Goal: Answer question/provide support

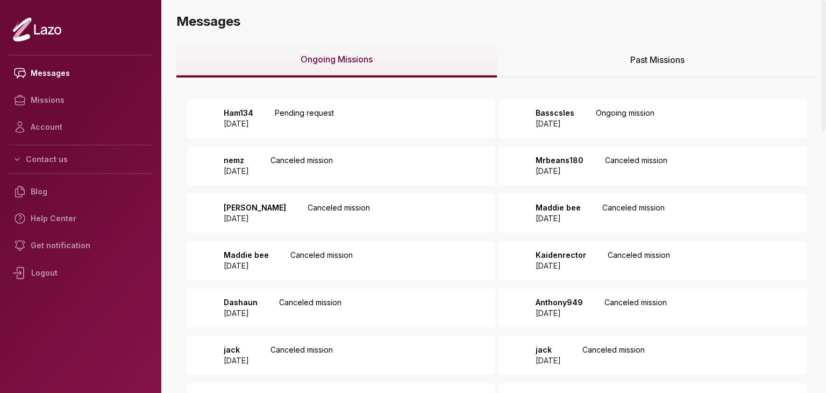
click at [402, 118] on div "Ham134 2025 October 08 Pending request" at bounding box center [341, 118] width 308 height 39
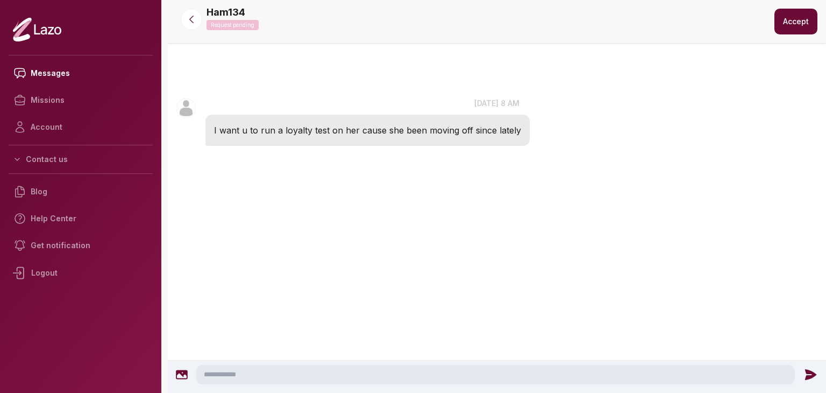
click at [790, 29] on button "Accept" at bounding box center [795, 22] width 43 height 26
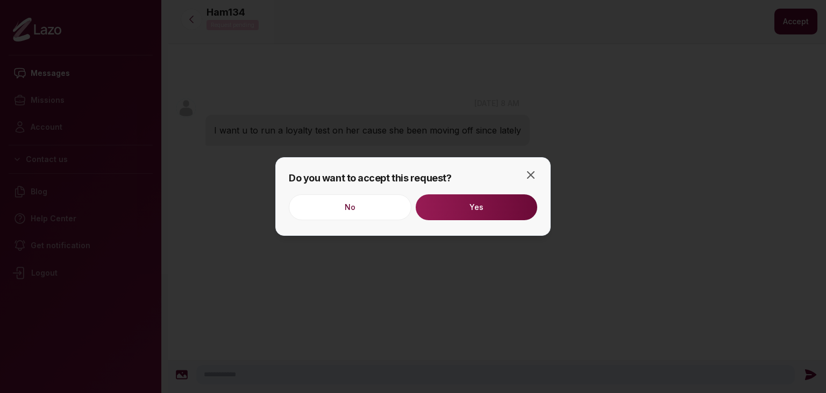
click at [500, 217] on button "Yes" at bounding box center [477, 207] width 122 height 26
click at [531, 172] on icon "button" at bounding box center [530, 174] width 13 height 13
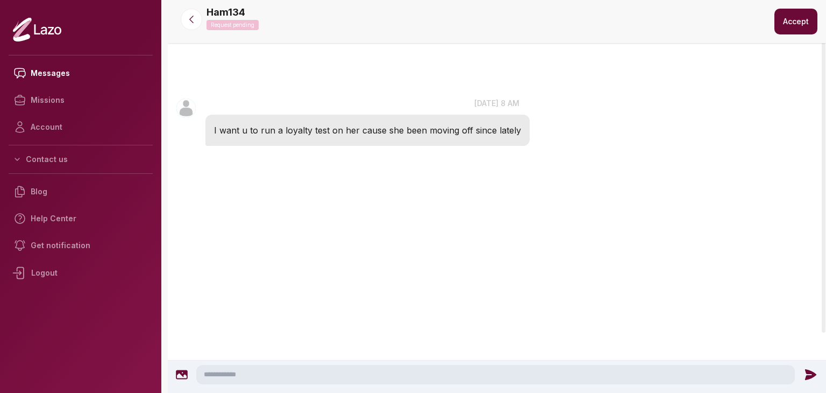
click at [377, 372] on textarea at bounding box center [495, 374] width 599 height 19
type textarea "*"
type textarea "**********"
click at [806, 372] on icon at bounding box center [813, 374] width 14 height 14
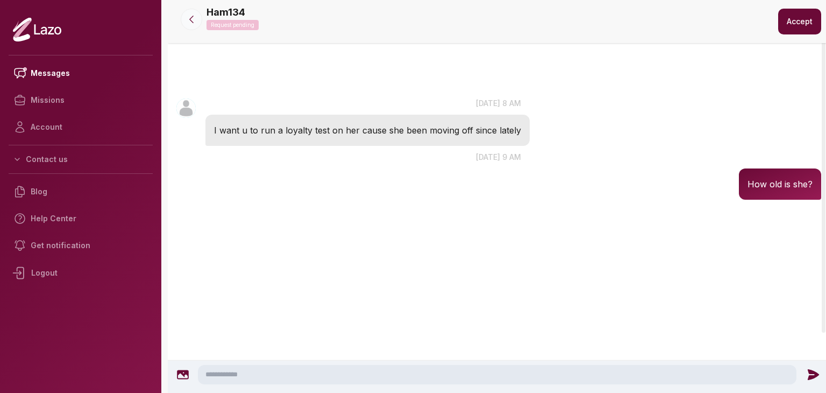
click at [183, 15] on button at bounding box center [192, 20] width 22 height 22
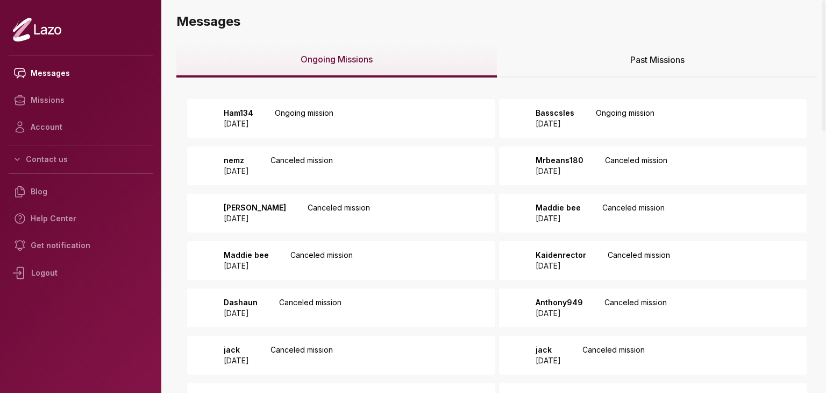
click at [333, 122] on p "Ongoing mission" at bounding box center [304, 119] width 59 height 22
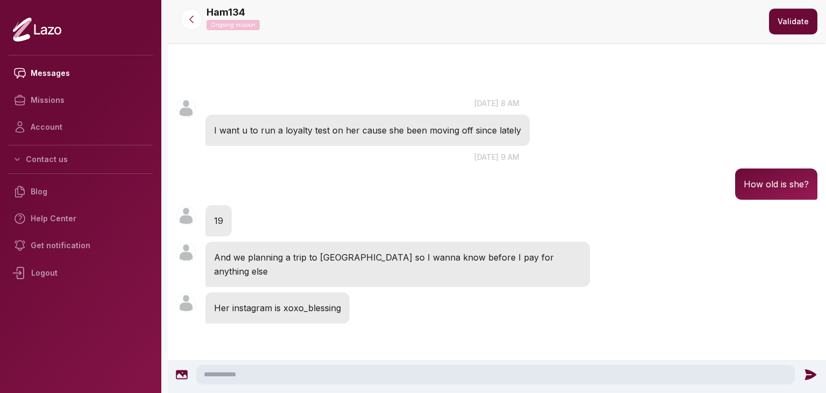
scroll to position [5, 0]
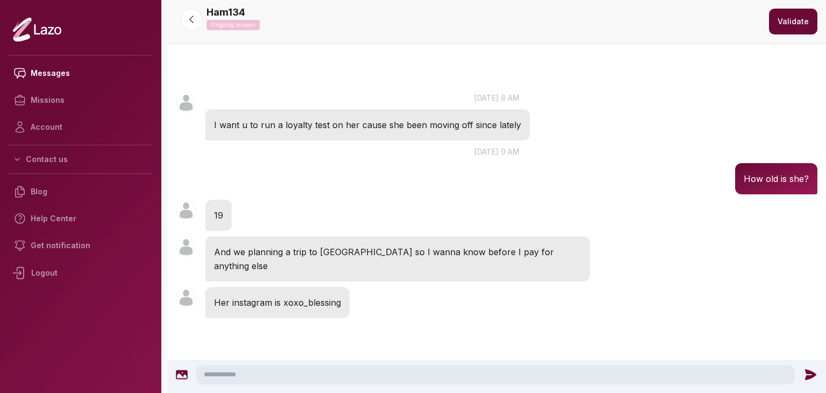
click at [297, 368] on textarea at bounding box center [495, 374] width 599 height 19
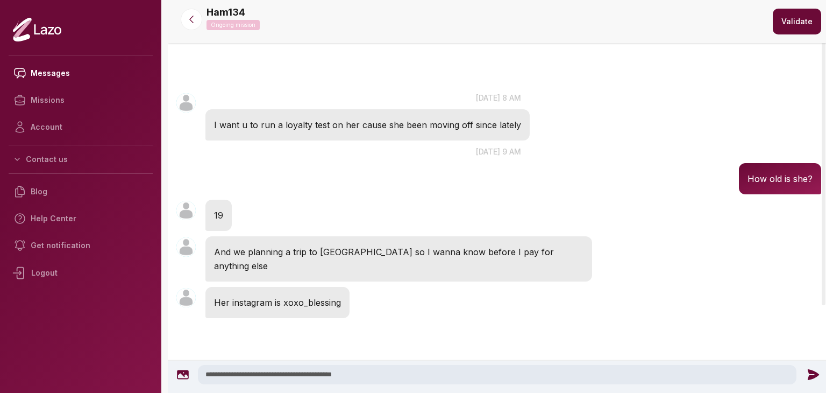
type textarea "**********"
click at [803, 381] on div "**********" at bounding box center [499, 374] width 652 height 19
click at [809, 373] on icon at bounding box center [812, 374] width 11 height 11
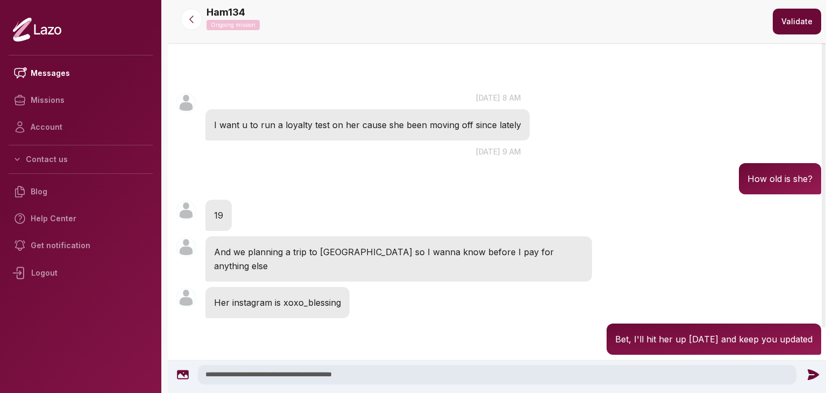
scroll to position [42, 0]
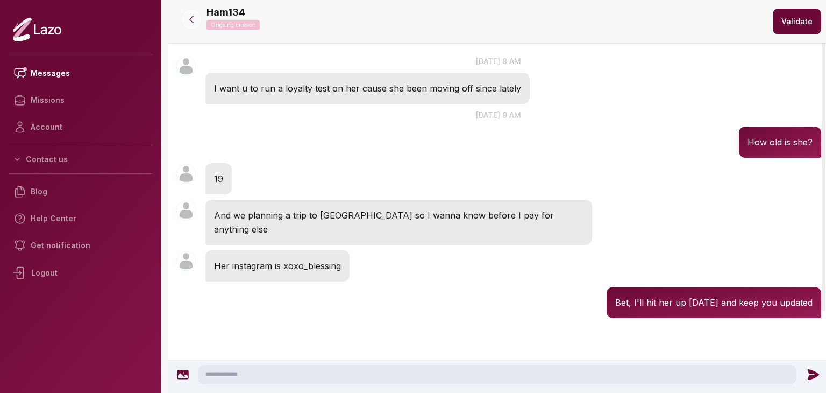
click at [193, 24] on icon at bounding box center [191, 19] width 11 height 11
